Goal: Connect with others: Connect with others

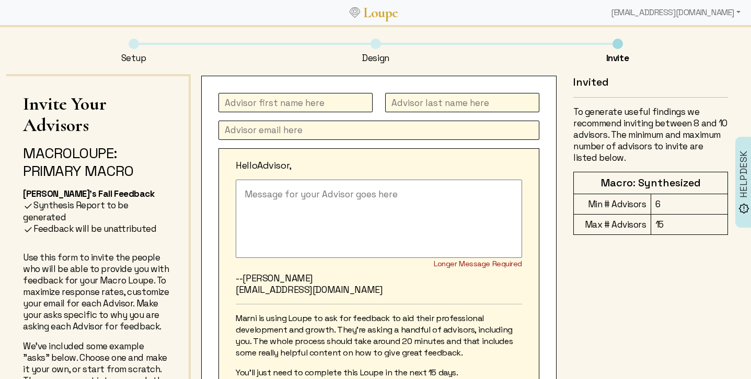
click at [284, 205] on textarea at bounding box center [379, 219] width 286 height 78
